Goal: Information Seeking & Learning: Learn about a topic

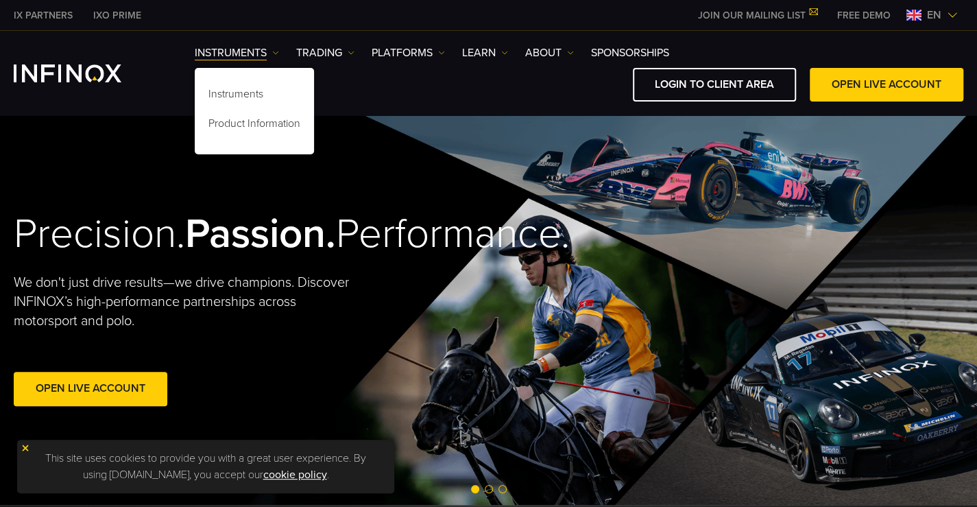
click at [25, 448] on img at bounding box center [26, 448] width 10 height 10
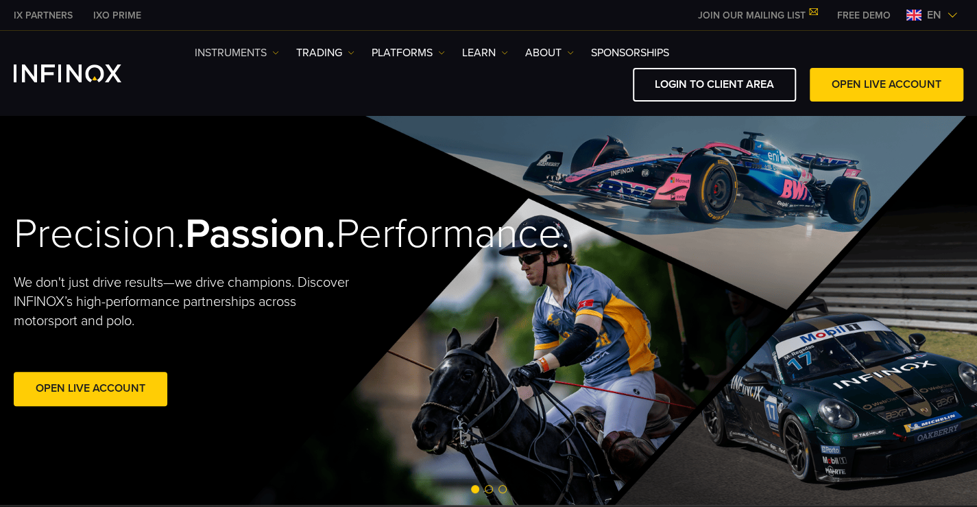
click at [276, 49] on img at bounding box center [275, 52] width 7 height 7
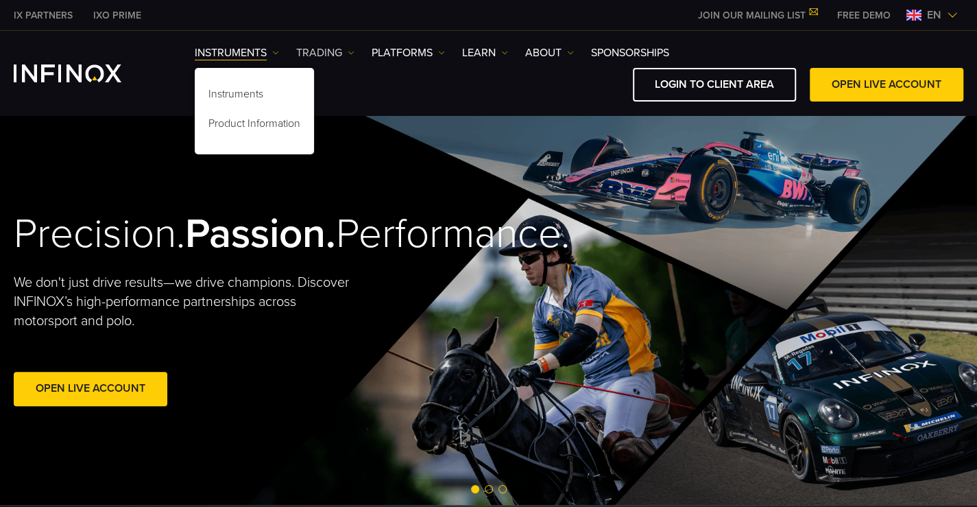
click at [347, 51] on link "TRADING" at bounding box center [325, 53] width 58 height 16
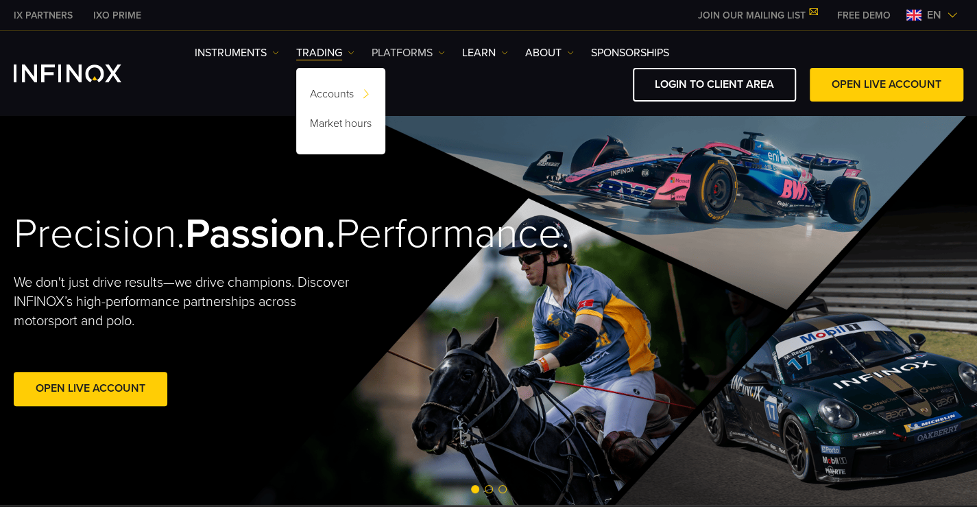
click at [414, 54] on link "PLATFORMS" at bounding box center [408, 53] width 73 height 16
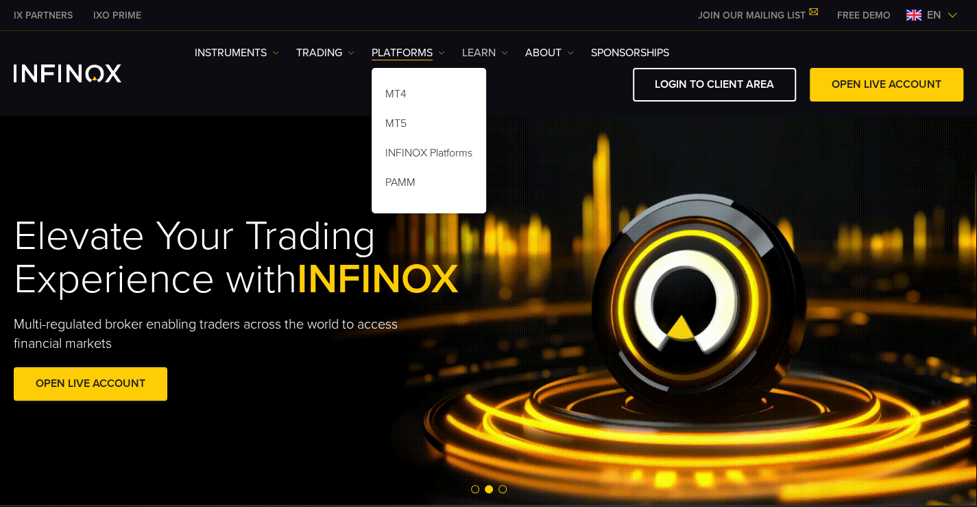
click at [490, 51] on link "Learn" at bounding box center [485, 53] width 46 height 16
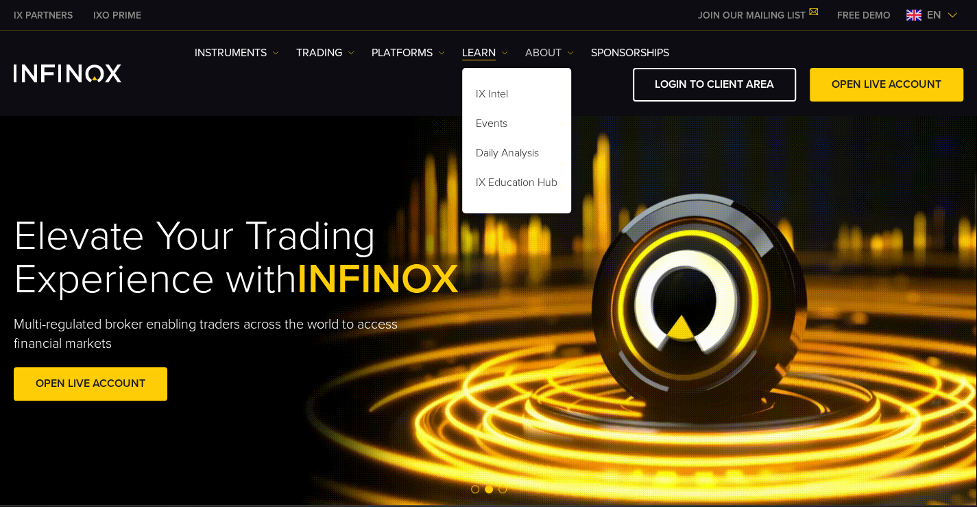
click at [564, 50] on link "ABOUT" at bounding box center [549, 53] width 49 height 16
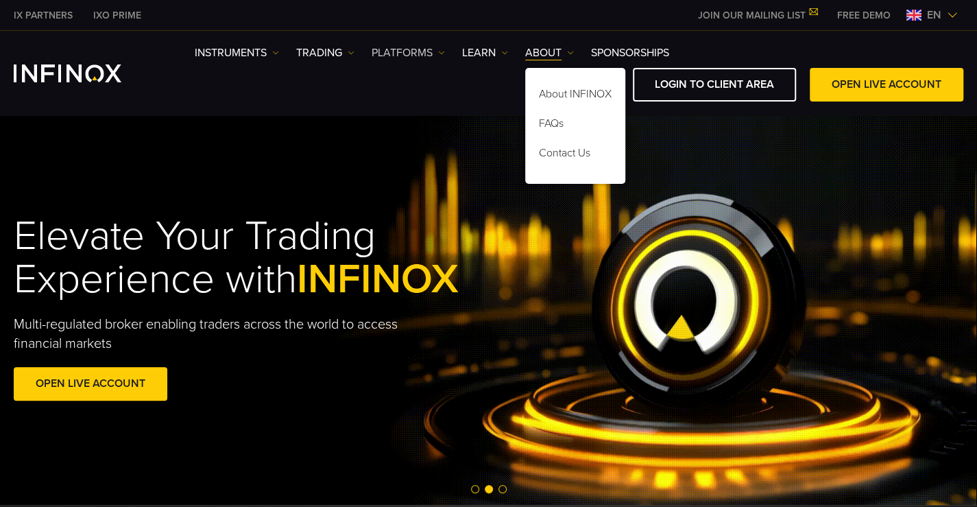
click at [418, 55] on link "PLATFORMS" at bounding box center [408, 53] width 73 height 16
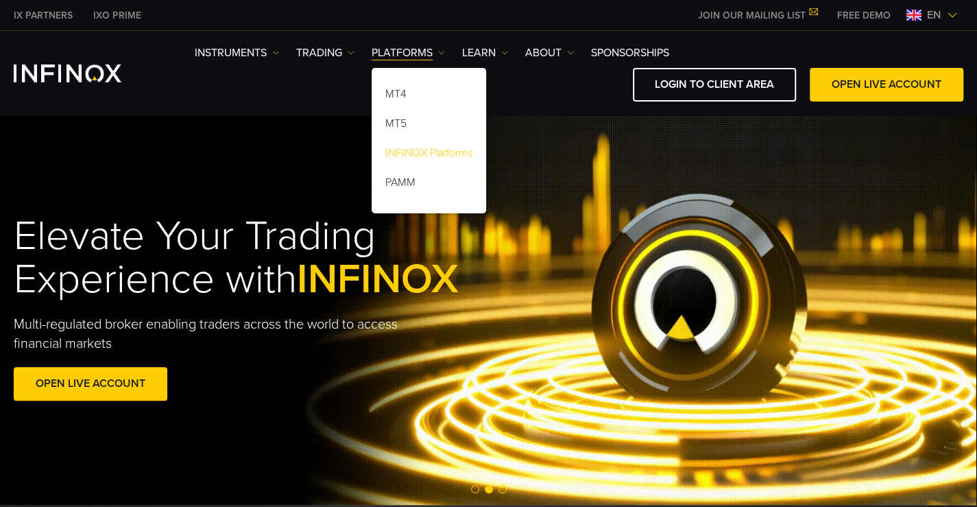
click at [425, 154] on link "INFINOX Platforms" at bounding box center [429, 155] width 114 height 29
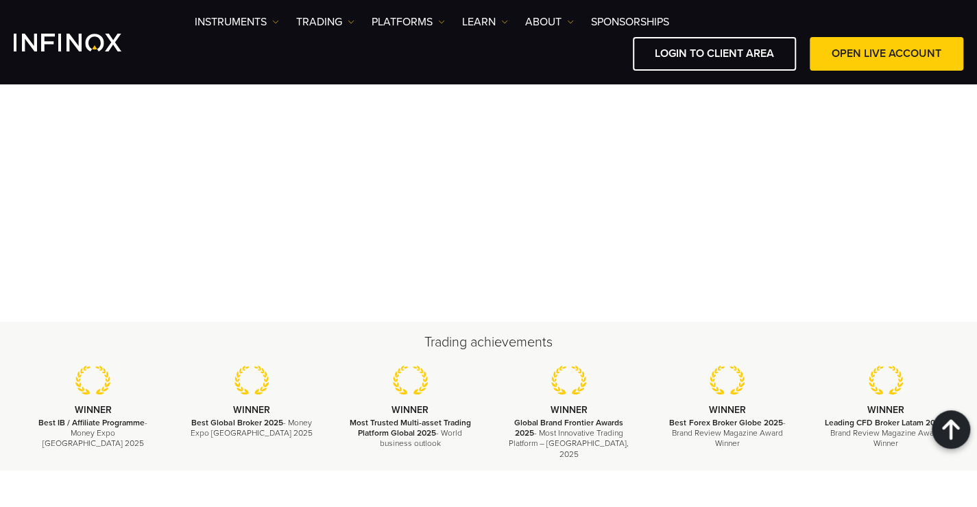
scroll to position [4346, 0]
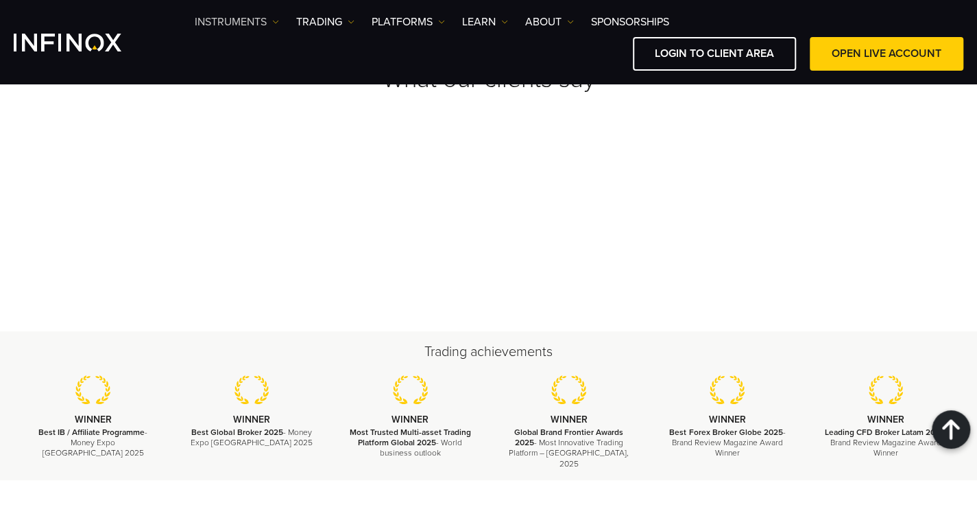
click at [232, 24] on link "Instruments" at bounding box center [237, 22] width 84 height 16
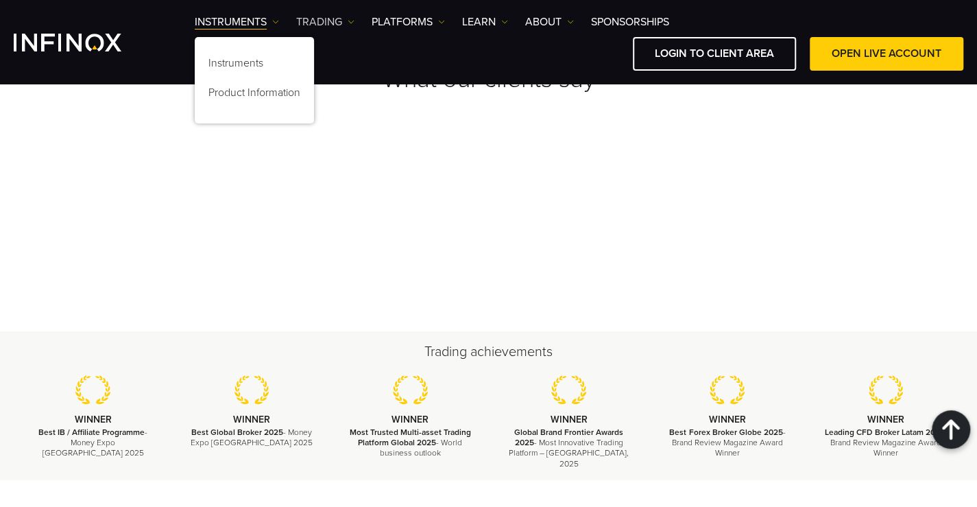
click at [328, 24] on link "TRADING" at bounding box center [325, 22] width 58 height 16
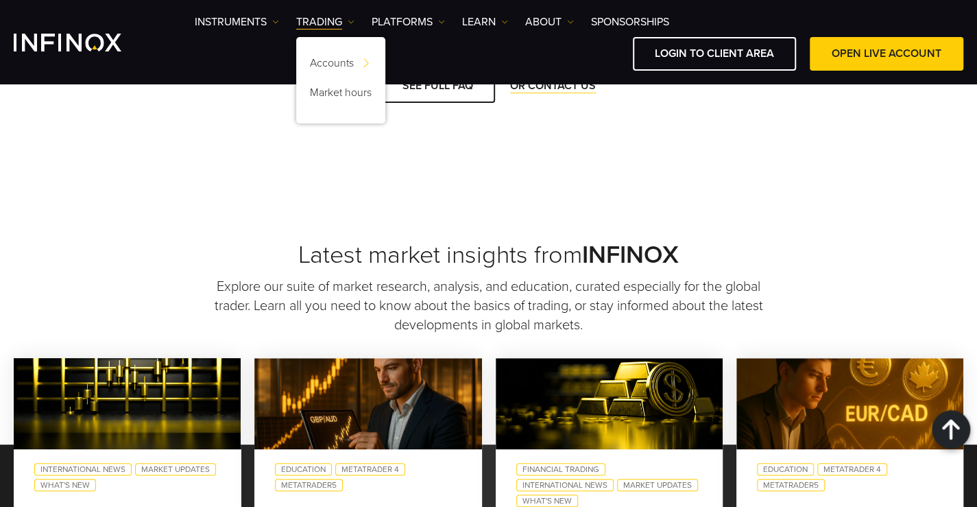
scroll to position [3082, 0]
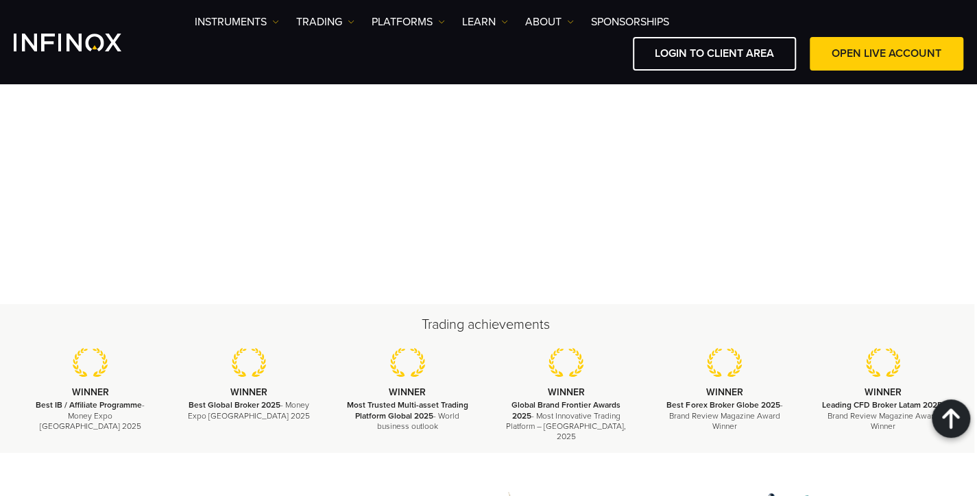
scroll to position [2940, 3]
